Goal: Use online tool/utility: Utilize a website feature to perform a specific function

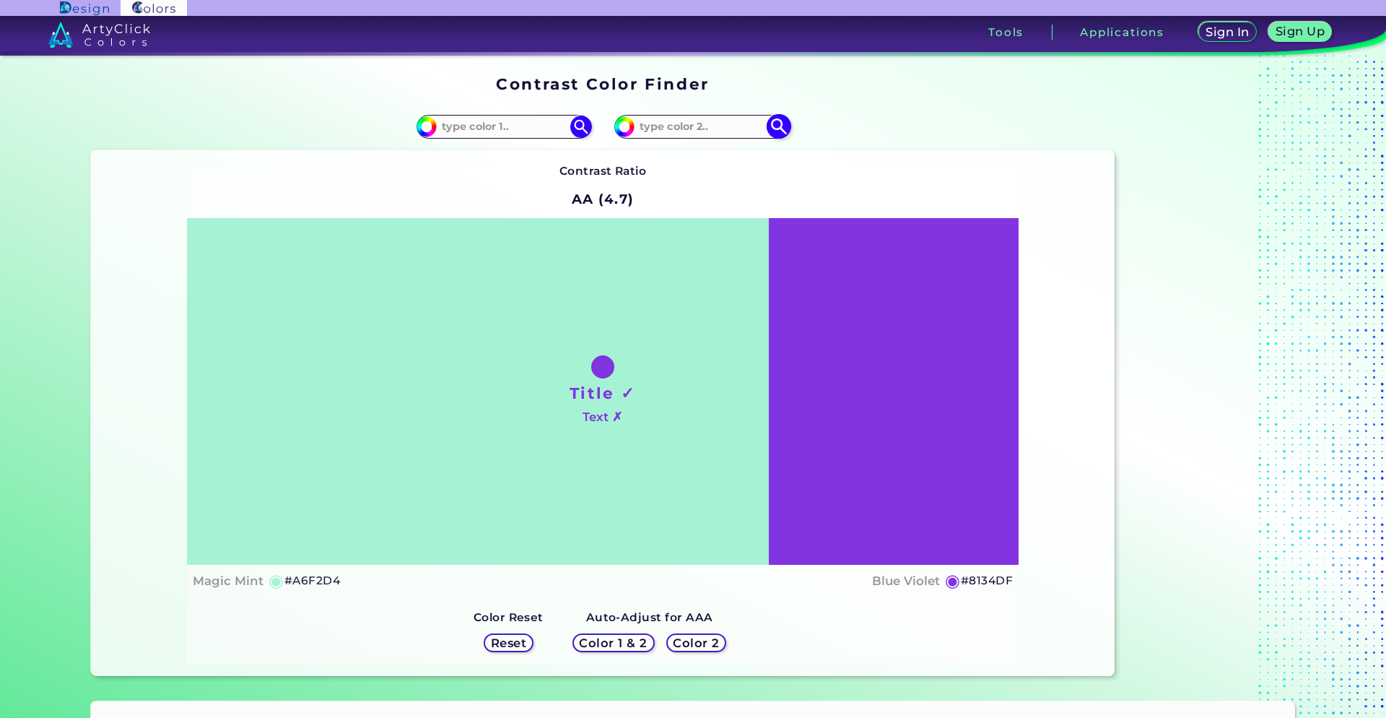
click at [694, 126] on input at bounding box center [702, 126] width 134 height 19
paste input "4B8BBE"
type input "4B8BBE"
type input "#4b8bbe"
type input "#4B8BBE"
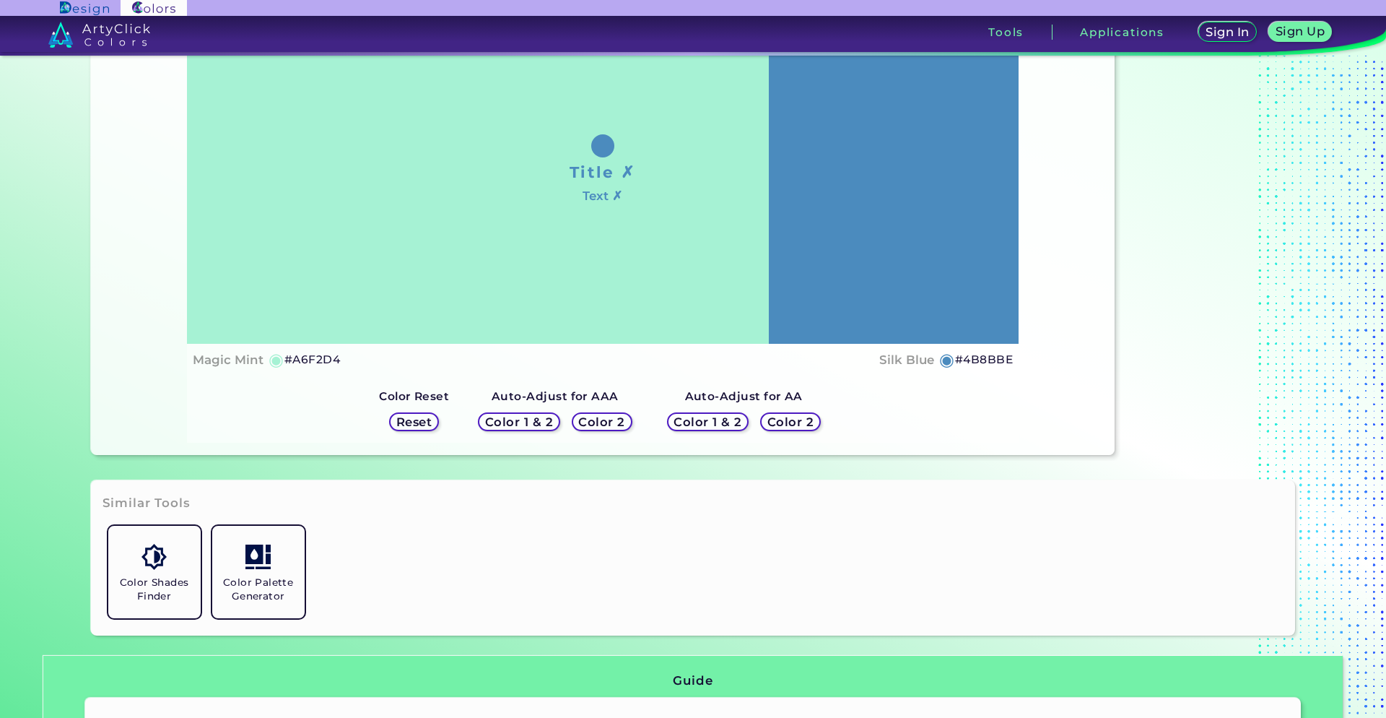
scroll to position [368, 0]
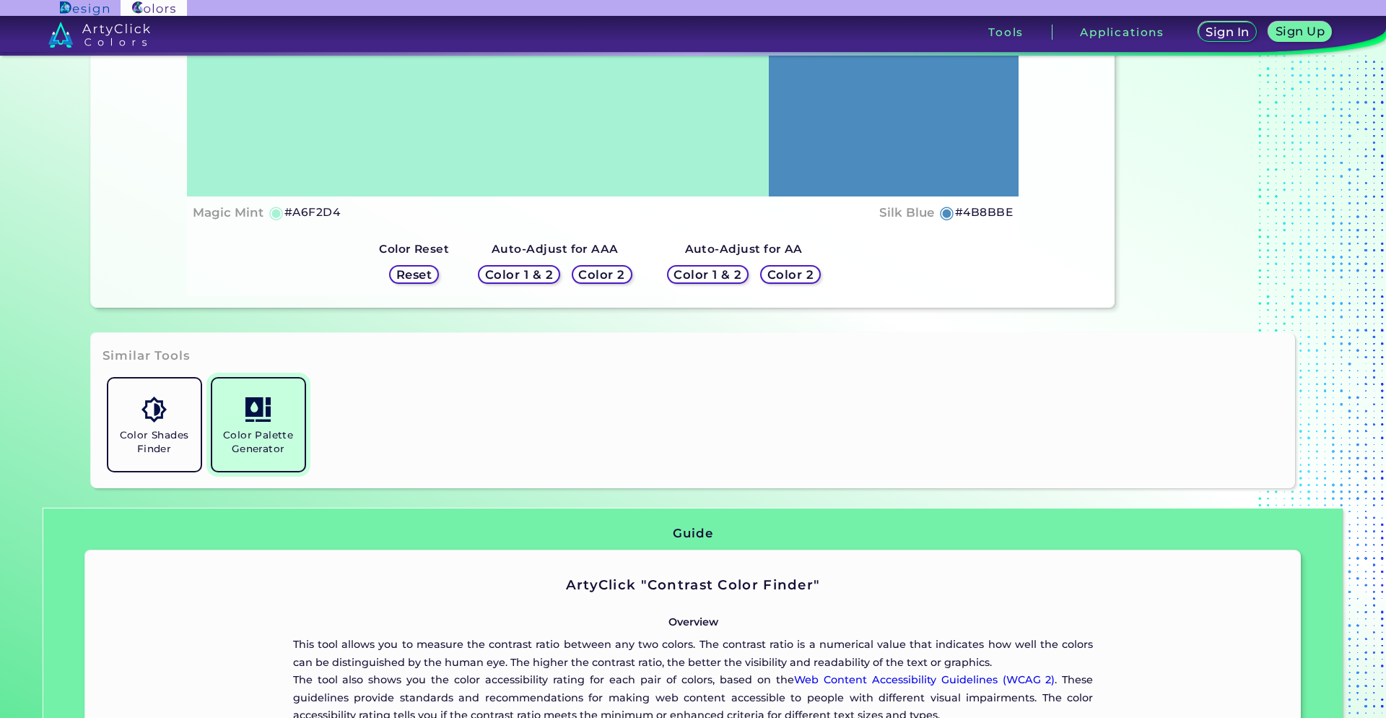
click at [253, 432] on h5 "Color Palette Generator" at bounding box center [258, 441] width 81 height 27
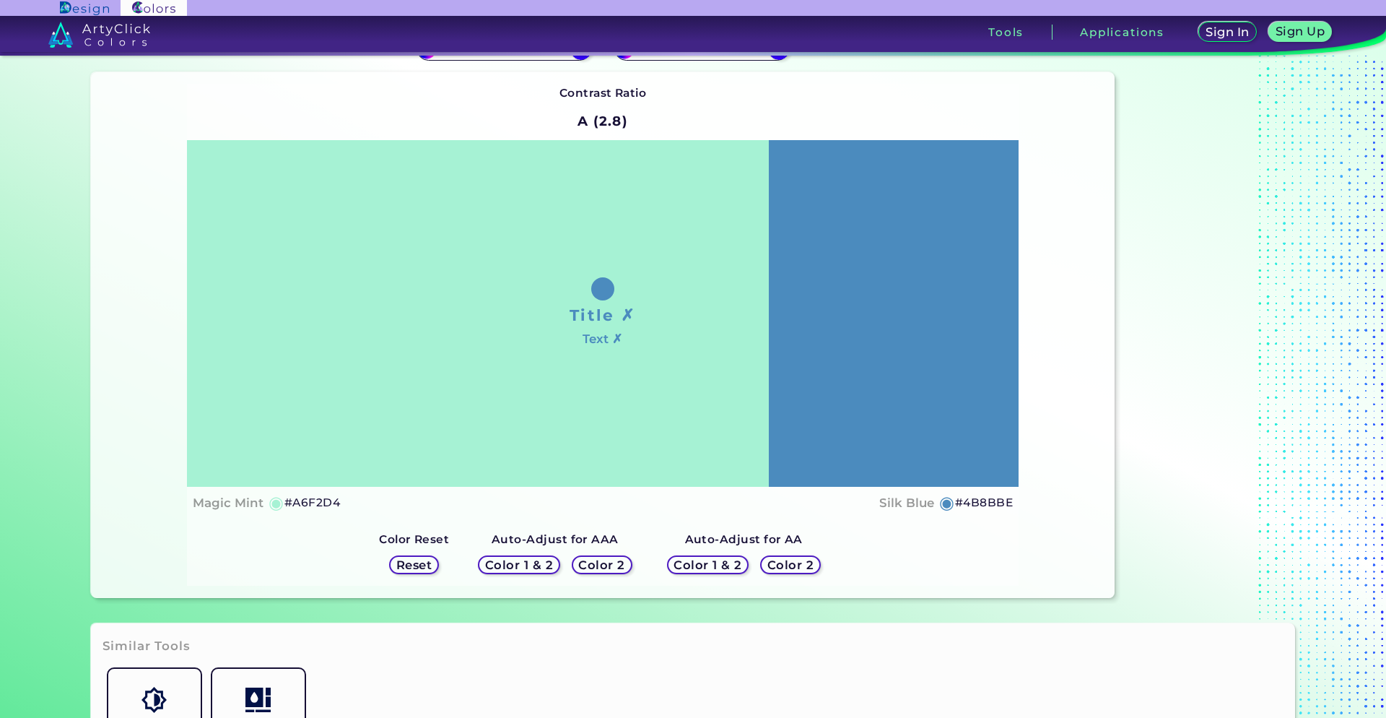
scroll to position [0, 0]
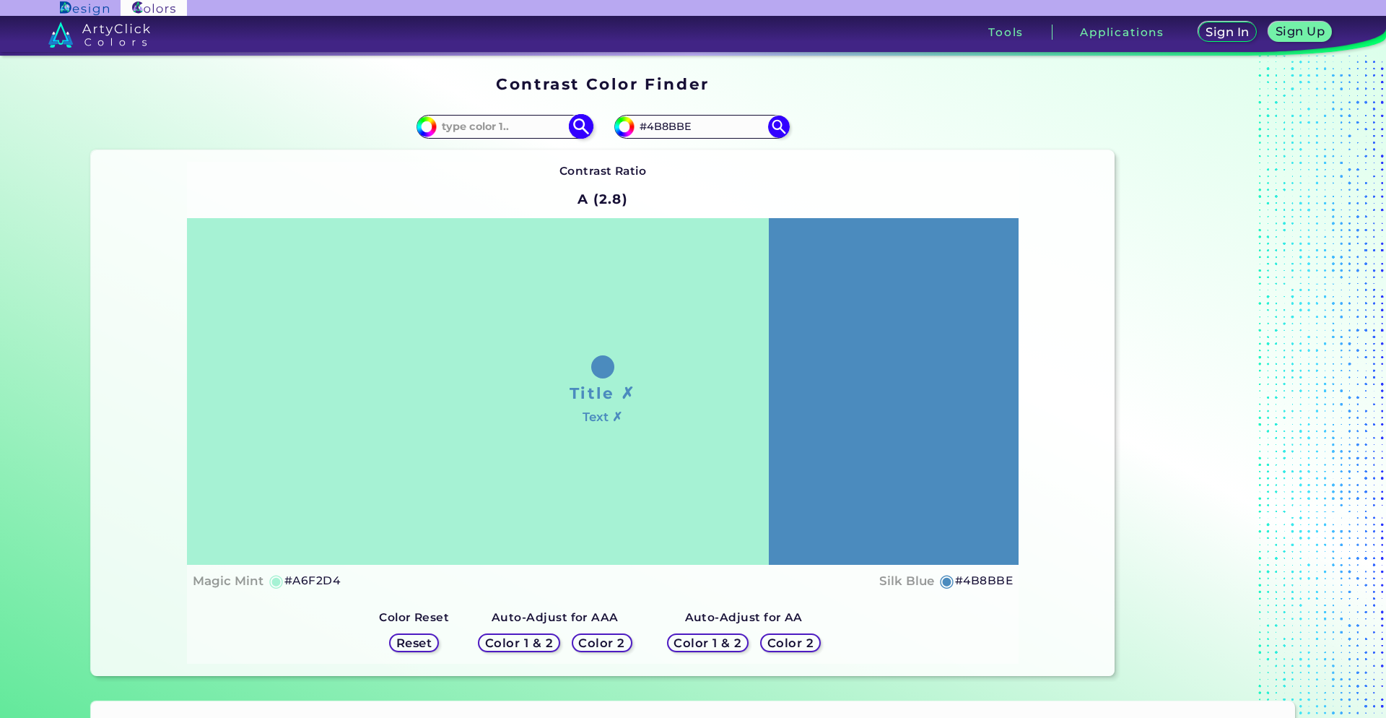
click at [588, 133] on img at bounding box center [580, 126] width 25 height 25
click at [414, 643] on h5 "Reset" at bounding box center [414, 643] width 34 height 12
click at [414, 643] on h5 "Reset" at bounding box center [414, 642] width 32 height 11
click at [414, 643] on h5 "Reset" at bounding box center [414, 643] width 35 height 12
click at [531, 652] on div "Color 1 & 2 Color 2" at bounding box center [554, 642] width 165 height 30
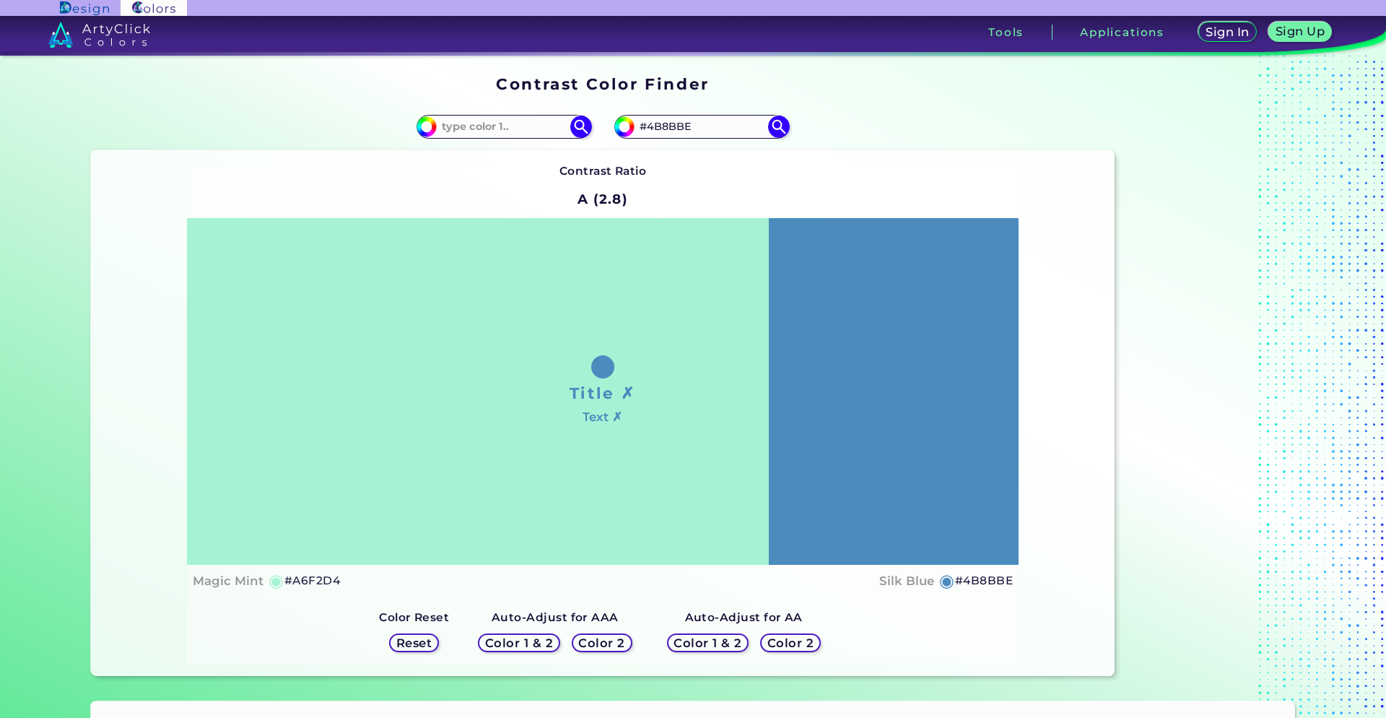
click at [522, 638] on h5 "Color 1 & 2" at bounding box center [518, 643] width 67 height 12
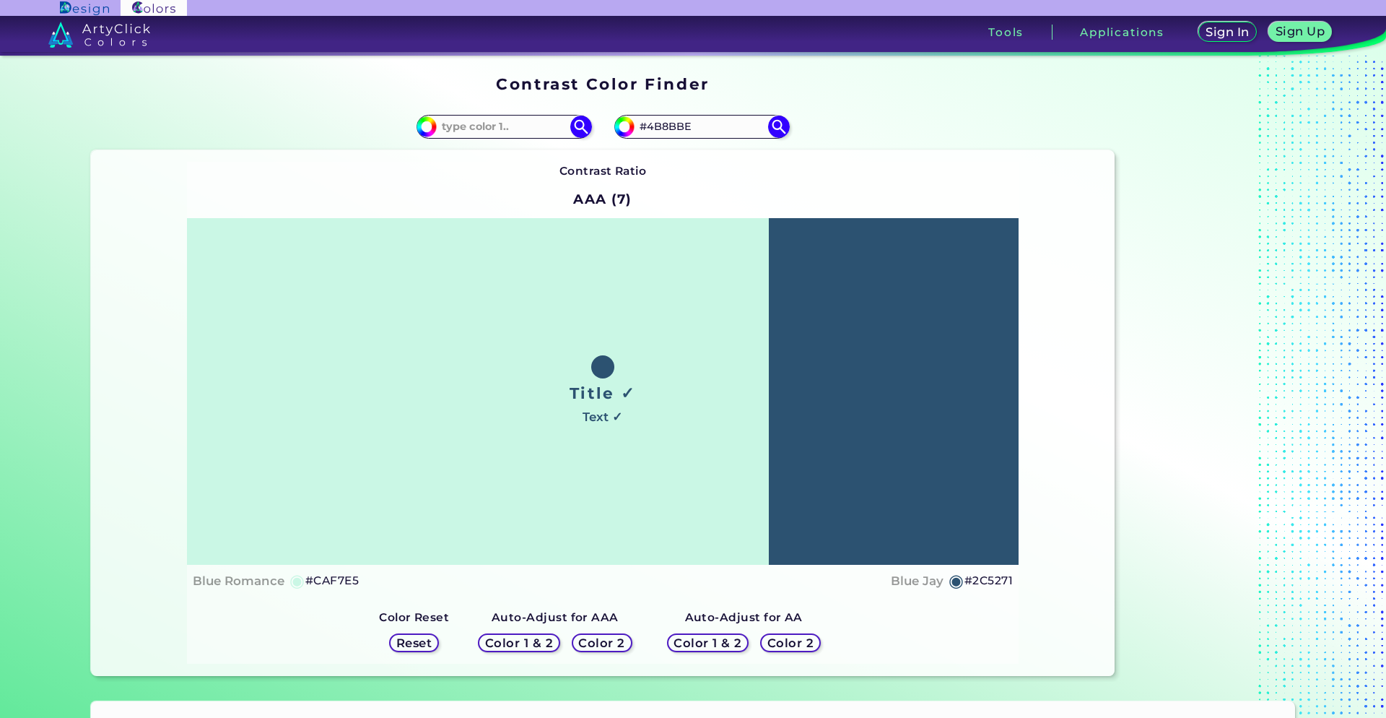
click at [524, 645] on h5 "Color 1 & 2" at bounding box center [519, 643] width 66 height 12
click at [524, 645] on h5 "Color 1 & 2" at bounding box center [519, 642] width 70 height 12
click at [524, 645] on h5 "Color 1 & 2" at bounding box center [519, 643] width 68 height 12
click at [524, 645] on h5 "Color 1 & 2" at bounding box center [518, 643] width 69 height 12
click at [694, 635] on div "Color 1 & 2" at bounding box center [707, 642] width 79 height 18
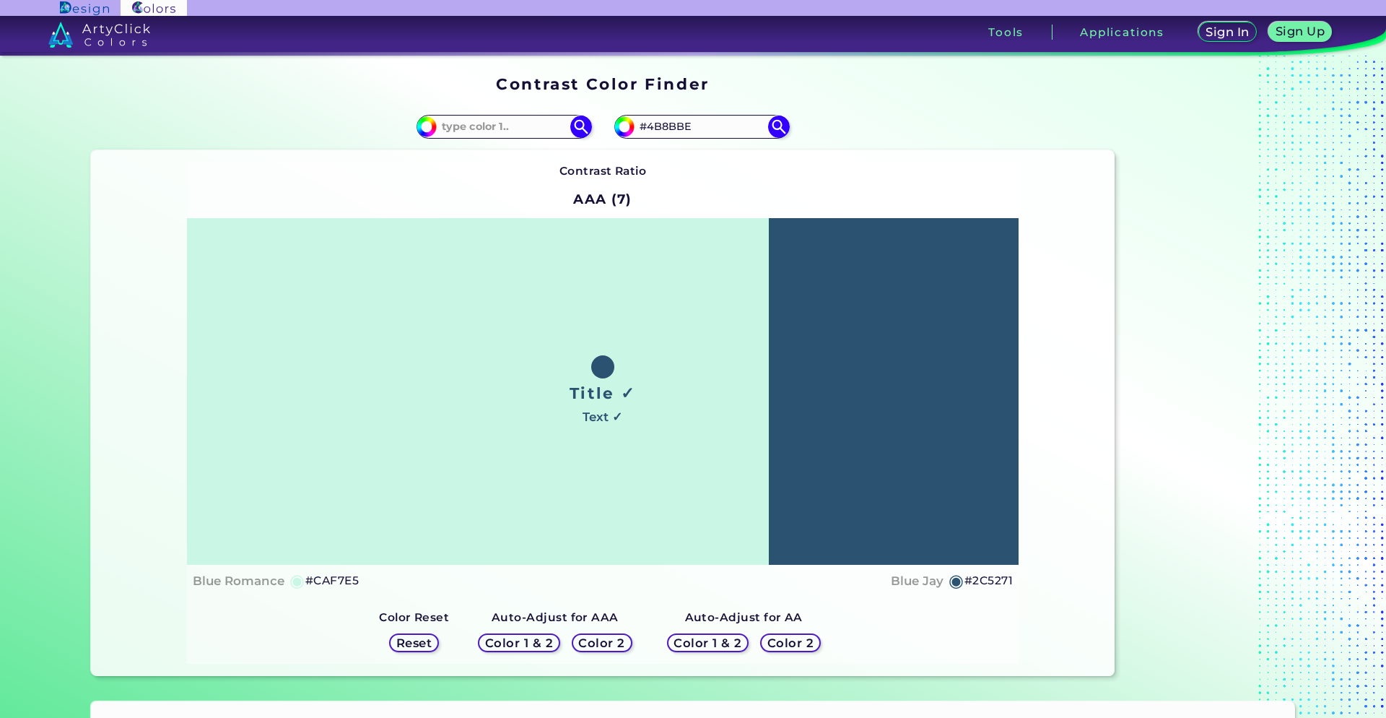
click at [699, 645] on h5 "Color 1 & 2" at bounding box center [707, 642] width 71 height 12
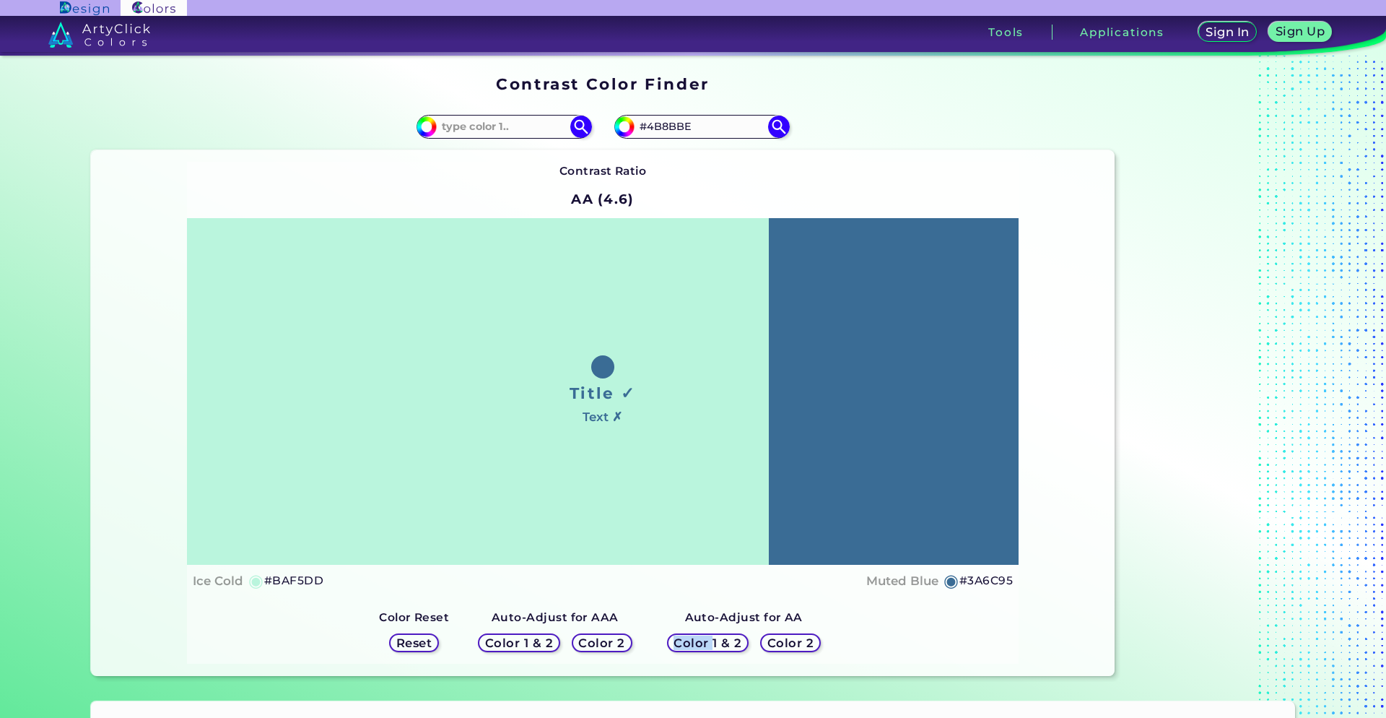
click at [699, 645] on h5 "Color 1 & 2" at bounding box center [708, 643] width 69 height 12
click at [763, 638] on div "Color 2" at bounding box center [790, 642] width 61 height 19
click at [769, 643] on h5 "Color 2" at bounding box center [791, 642] width 48 height 12
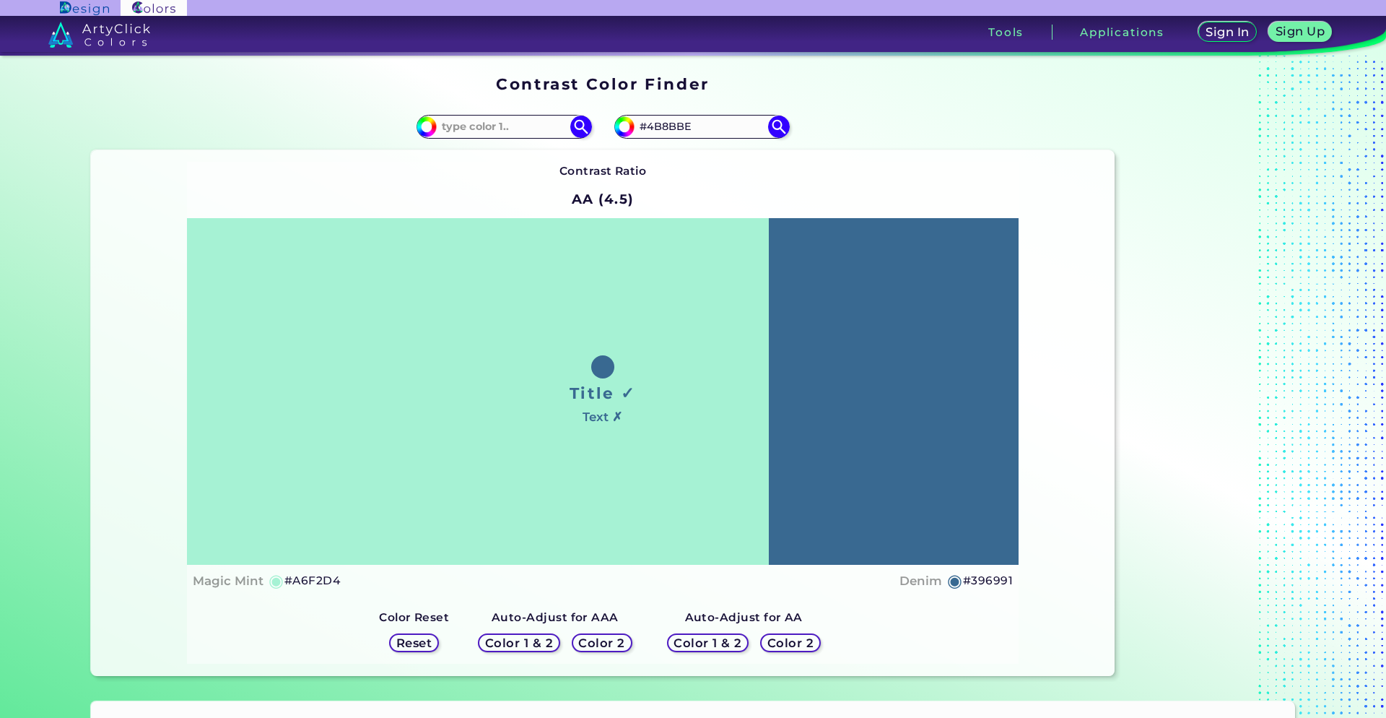
click at [784, 643] on h5 "Color 2" at bounding box center [791, 642] width 48 height 12
click at [682, 134] on input "#4B8BBE" at bounding box center [702, 126] width 134 height 19
click at [783, 123] on img at bounding box center [778, 126] width 25 height 25
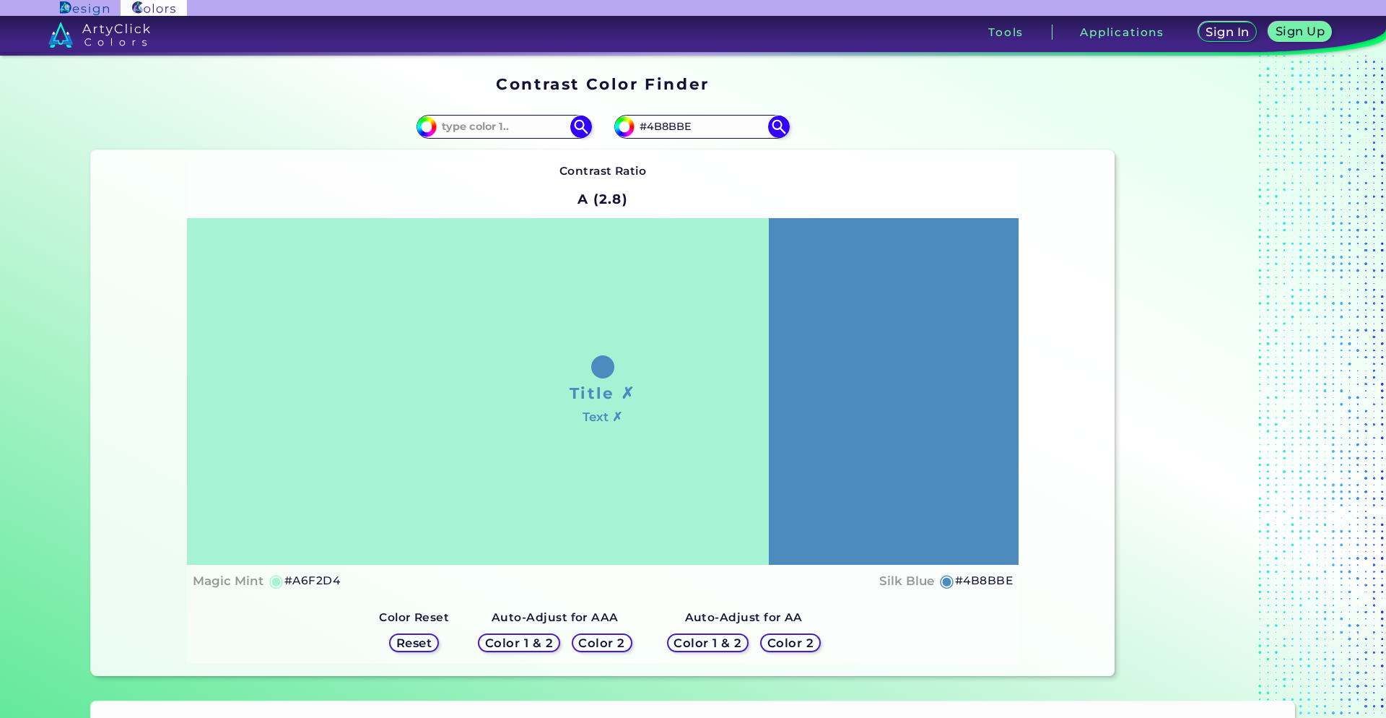
click at [515, 640] on h5 "Color 1 & 2" at bounding box center [519, 643] width 68 height 12
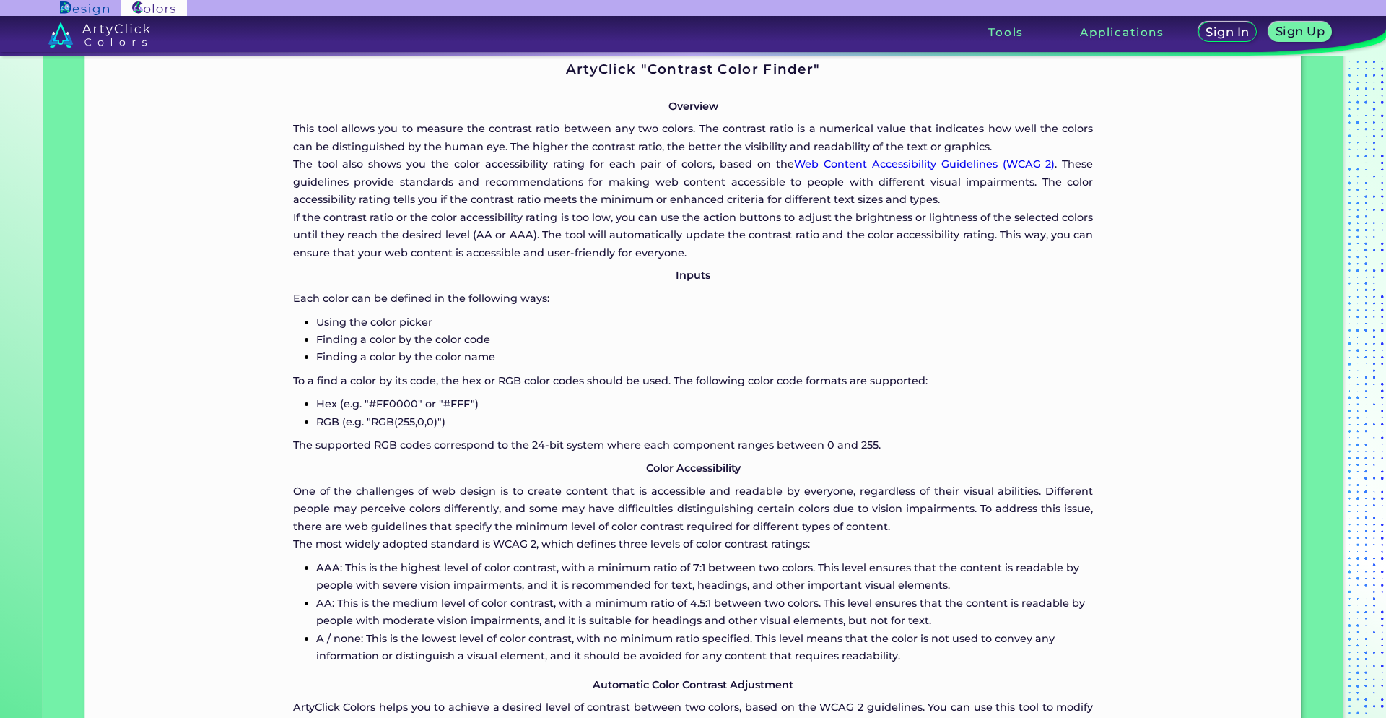
scroll to position [1371, 0]
